Goal: Information Seeking & Learning: Learn about a topic

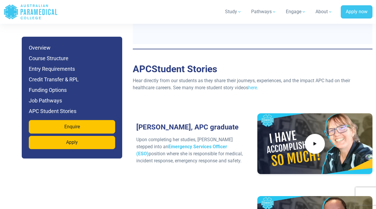
scroll to position [1957, 0]
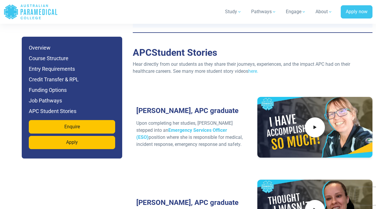
click at [23, 12] on icon ".logo-horizontal-c1{fill:#3CC5EE;} .logo-horizontal-c3{fill:#3CC5EE;} .logo-hor…" at bounding box center [31, 11] width 54 height 19
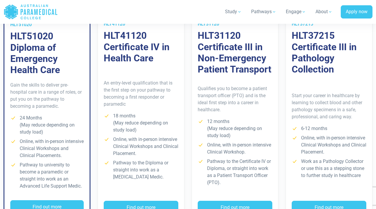
scroll to position [508, 0]
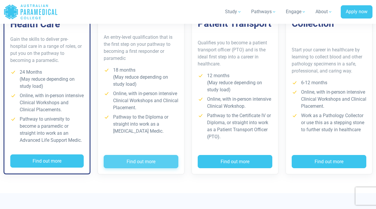
click at [135, 155] on button "Find out more" at bounding box center [141, 162] width 75 height 14
